Goal: Transaction & Acquisition: Subscribe to service/newsletter

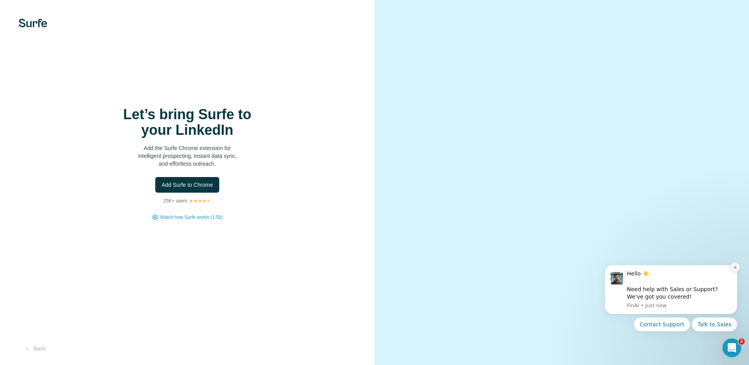
click at [734, 267] on icon "Dismiss notification" at bounding box center [735, 267] width 4 height 4
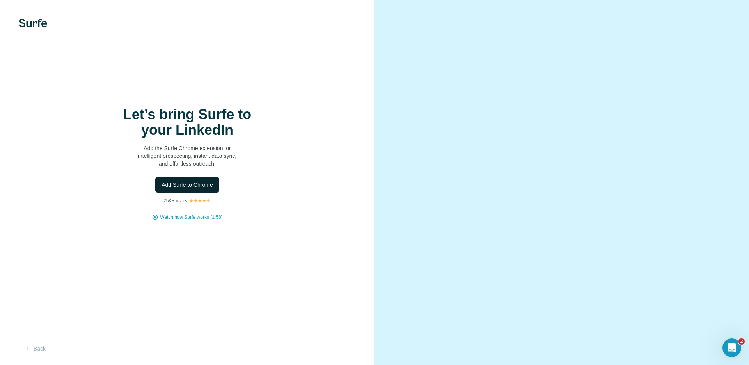
click at [180, 181] on span "Add Surfe to Chrome" at bounding box center [188, 185] width 52 height 8
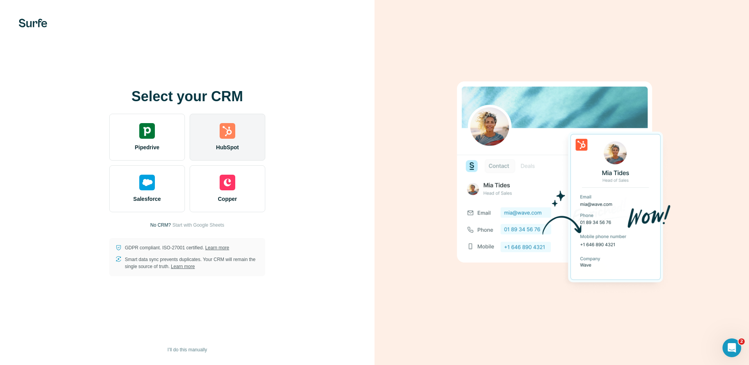
click at [245, 128] on div "HubSpot" at bounding box center [228, 137] width 76 height 47
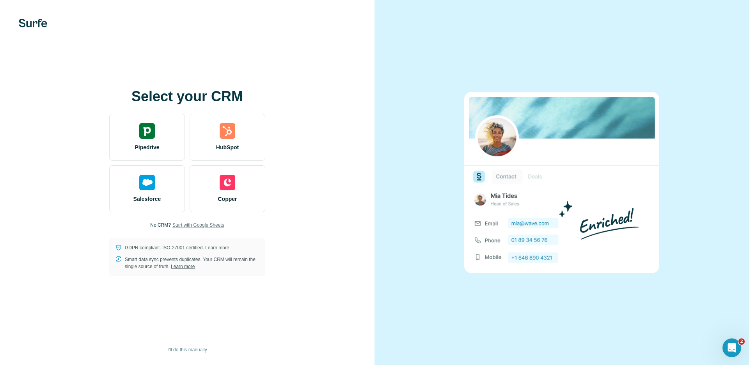
click at [208, 225] on span "Start with Google Sheets" at bounding box center [199, 224] width 52 height 7
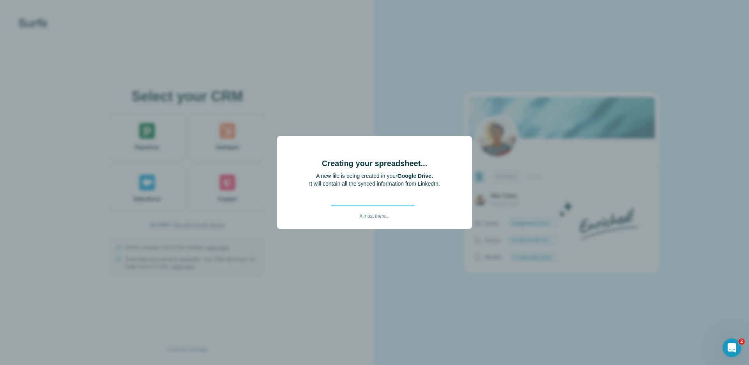
click at [327, 102] on div "Creating your spreadsheet... A new file is being created in your Google Drive. …" at bounding box center [374, 182] width 749 height 365
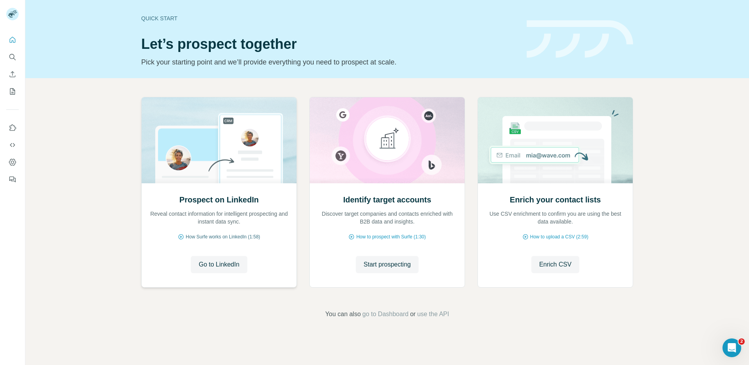
click at [221, 235] on span "How Surfe works on LinkedIn (1:58)" at bounding box center [223, 236] width 75 height 7
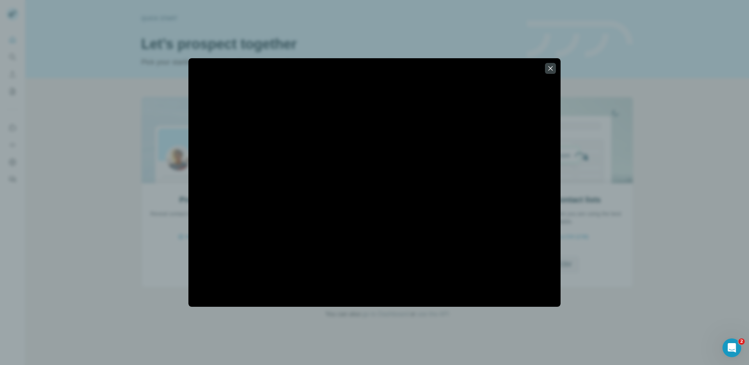
click at [697, 232] on div at bounding box center [374, 182] width 749 height 365
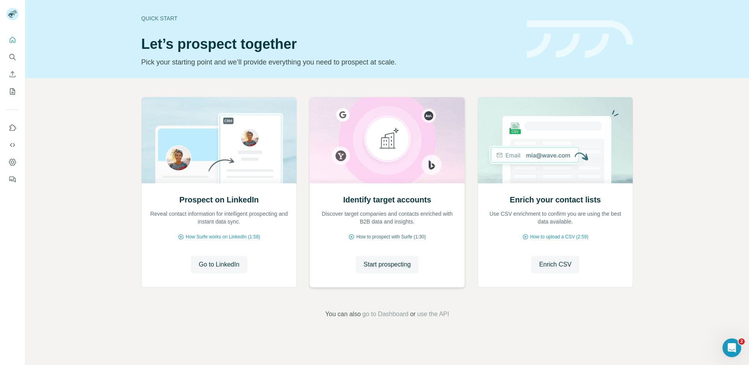
click at [390, 237] on span "How to prospect with Surfe (1:30)" at bounding box center [390, 236] width 69 height 7
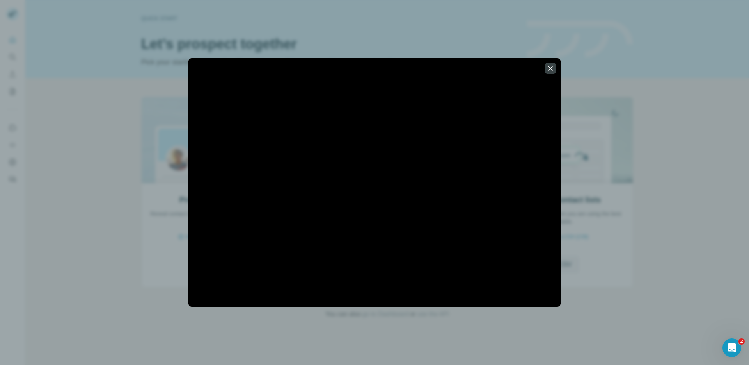
click at [121, 213] on div at bounding box center [374, 182] width 749 height 365
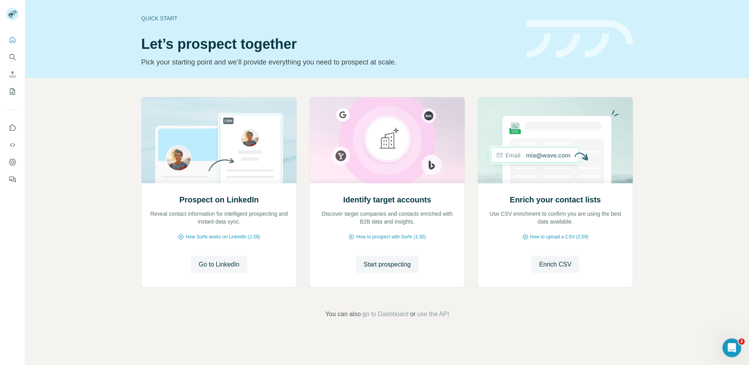
click at [452, 76] on div "Quick start Let’s prospect together Pick your starting point and we’ll provide …" at bounding box center [387, 39] width 724 height 78
click at [383, 316] on span "go to Dashboard" at bounding box center [386, 313] width 46 height 9
